Goal: Information Seeking & Learning: Learn about a topic

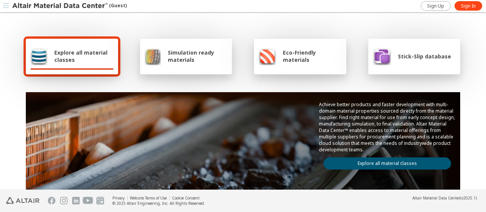
click at [83, 47] on div "Explore all material classes" at bounding box center [71, 56] width 83 height 18
click at [72, 59] on span "Explore all material classes" at bounding box center [83, 56] width 59 height 14
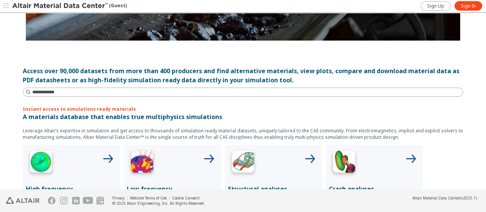
scroll to position [114, 0]
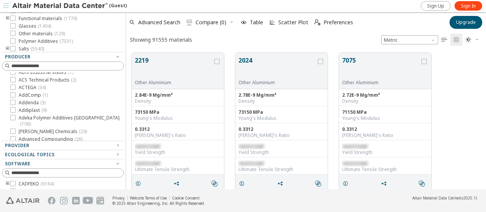
scroll to position [76, 0]
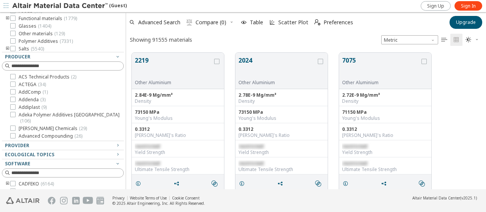
click at [52, 148] on div "Provider" at bounding box center [60, 146] width 110 height 6
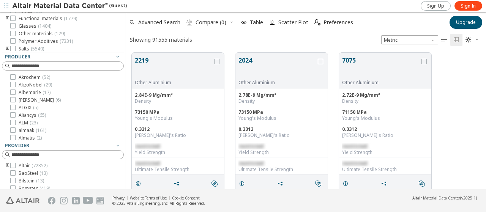
scroll to position [266, 0]
click at [58, 146] on div "Provider" at bounding box center [60, 146] width 110 height 6
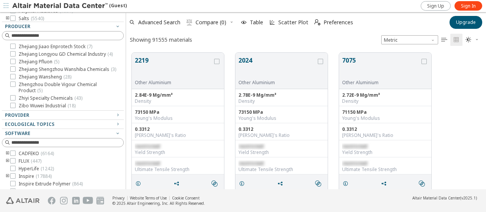
scroll to position [182, 0]
